Goal: Check status: Check status

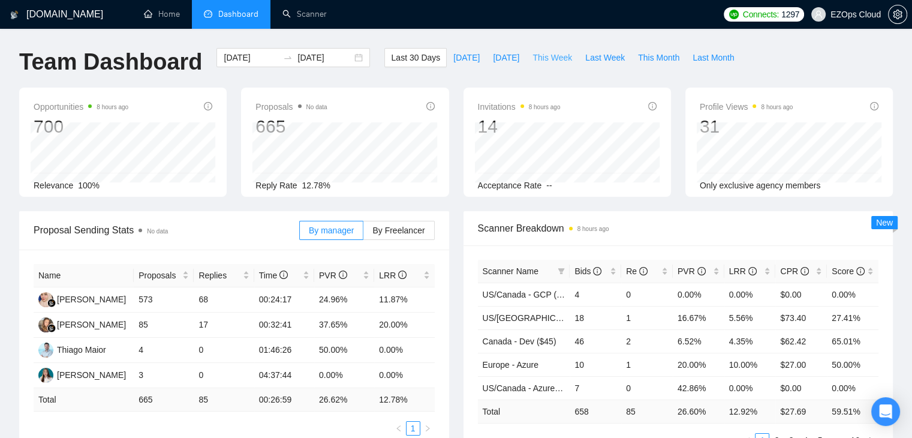
click at [534, 62] on span "This Week" at bounding box center [552, 57] width 40 height 13
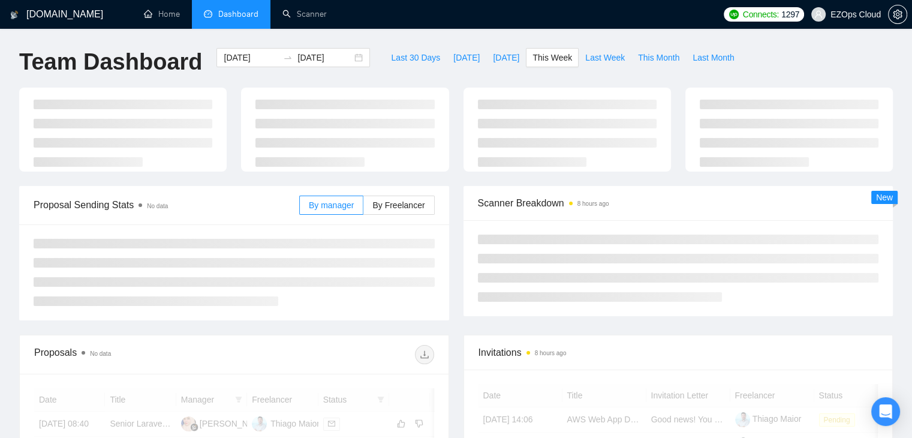
type input "[DATE]"
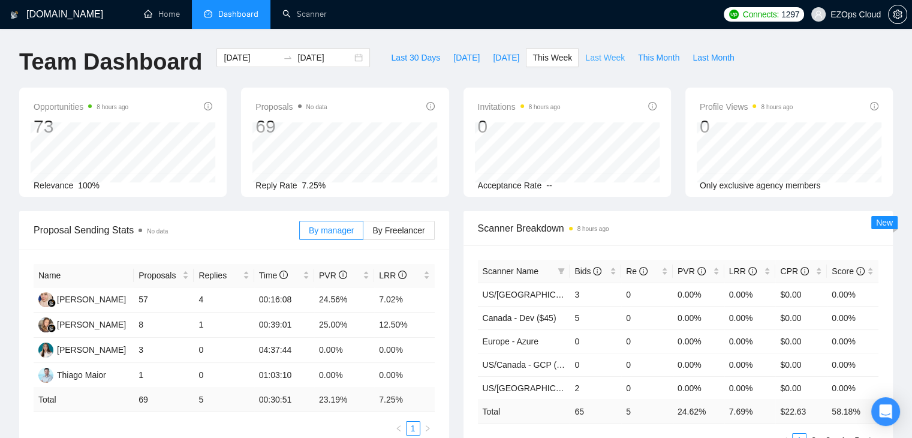
click at [595, 59] on span "Last Week" at bounding box center [605, 57] width 40 height 13
type input "[DATE]"
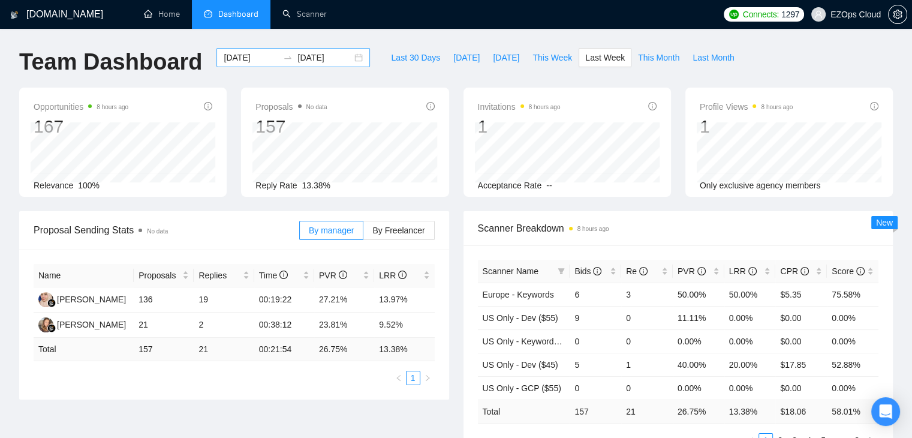
click at [349, 59] on div "[DATE] [DATE]" at bounding box center [292, 57] width 153 height 19
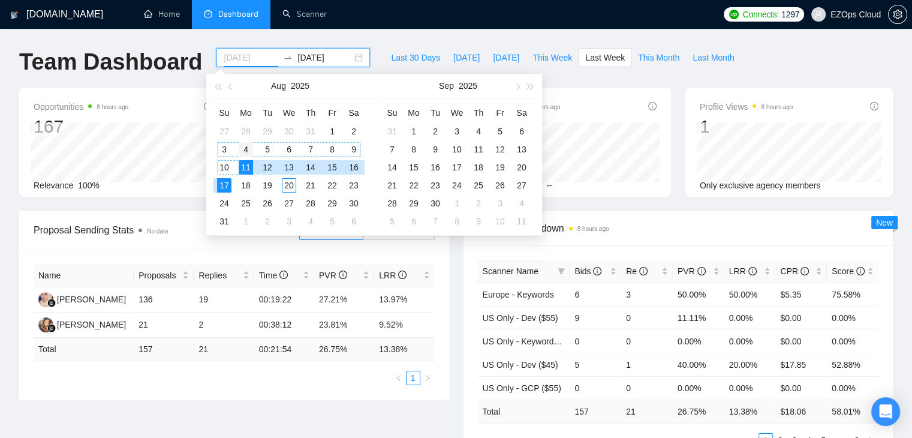
type input "[DATE]"
click at [248, 144] on div "4" at bounding box center [246, 149] width 14 height 14
type input "[DATE]"
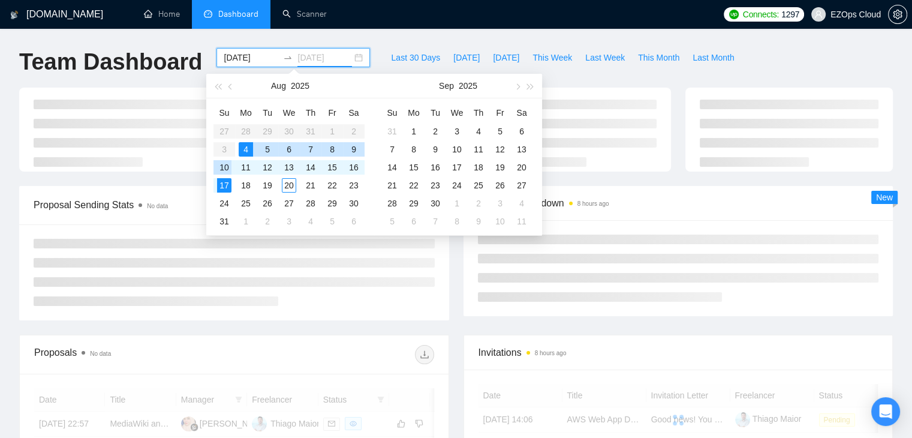
click at [217, 166] on div "10" at bounding box center [224, 167] width 14 height 14
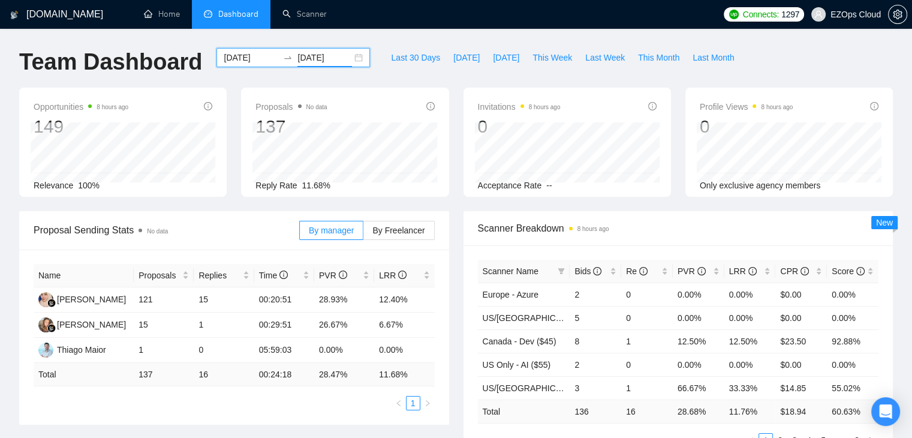
click at [354, 61] on div "[DATE] [DATE]" at bounding box center [292, 57] width 153 height 19
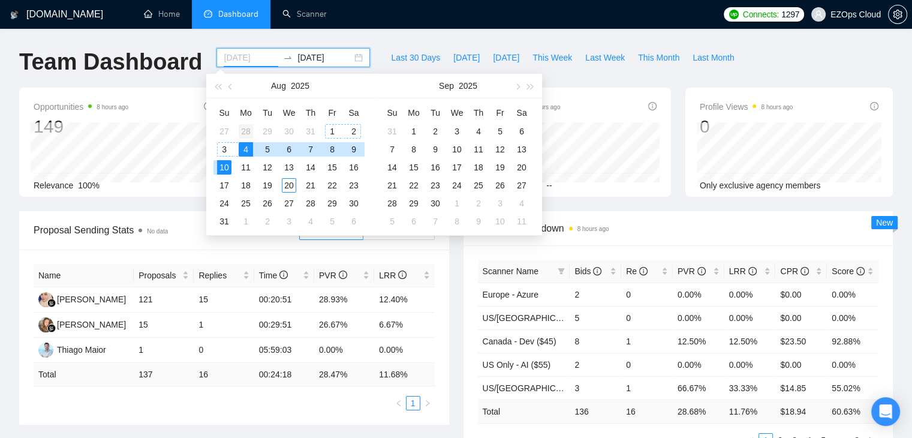
type input "[DATE]"
click at [250, 128] on div "28" at bounding box center [246, 131] width 14 height 14
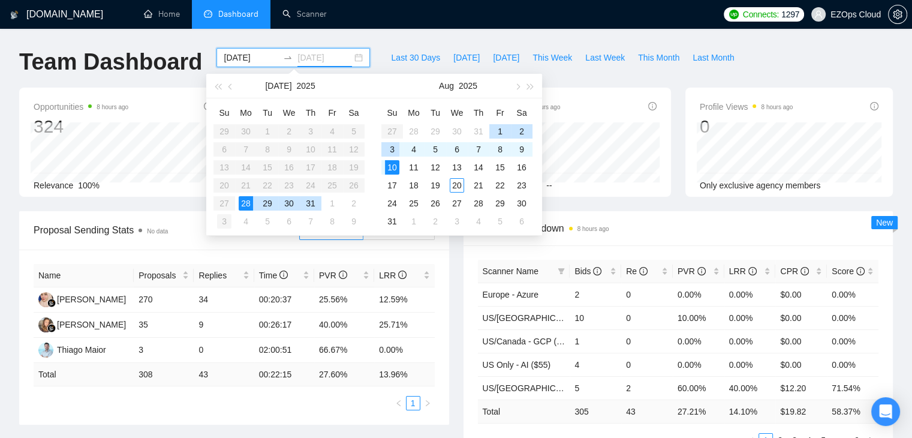
type input "[DATE]"
click at [227, 221] on div "3" at bounding box center [224, 221] width 14 height 14
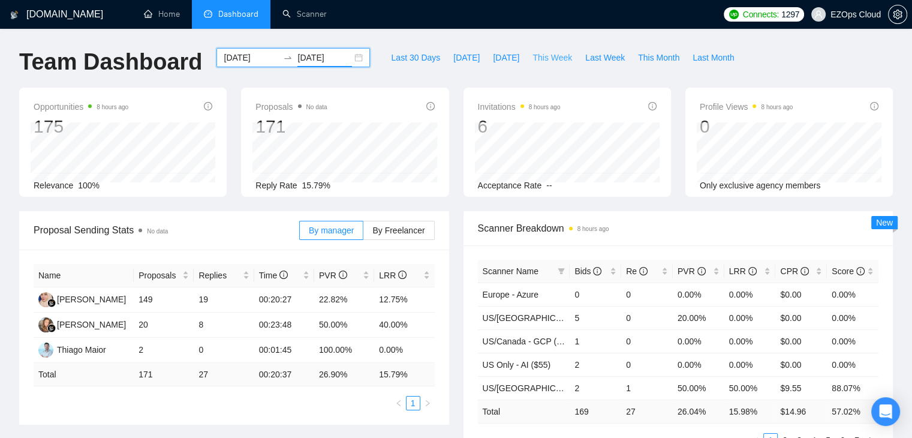
click at [555, 53] on span "This Week" at bounding box center [552, 57] width 40 height 13
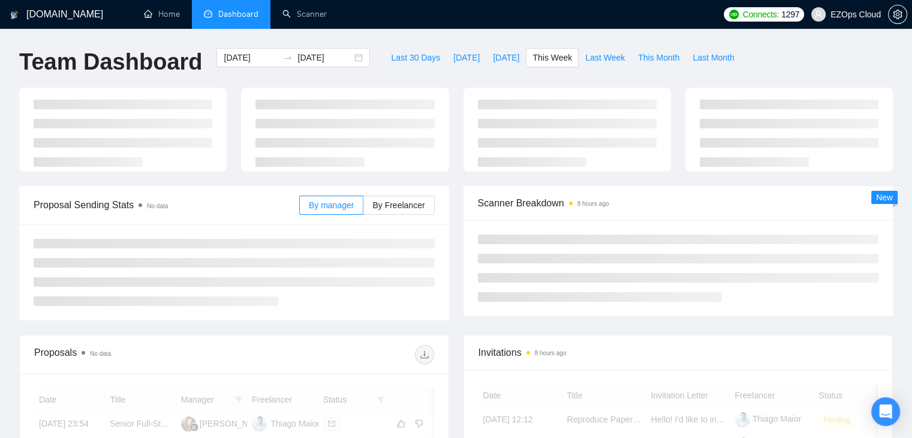
type input "[DATE]"
